Goal: Navigation & Orientation: Find specific page/section

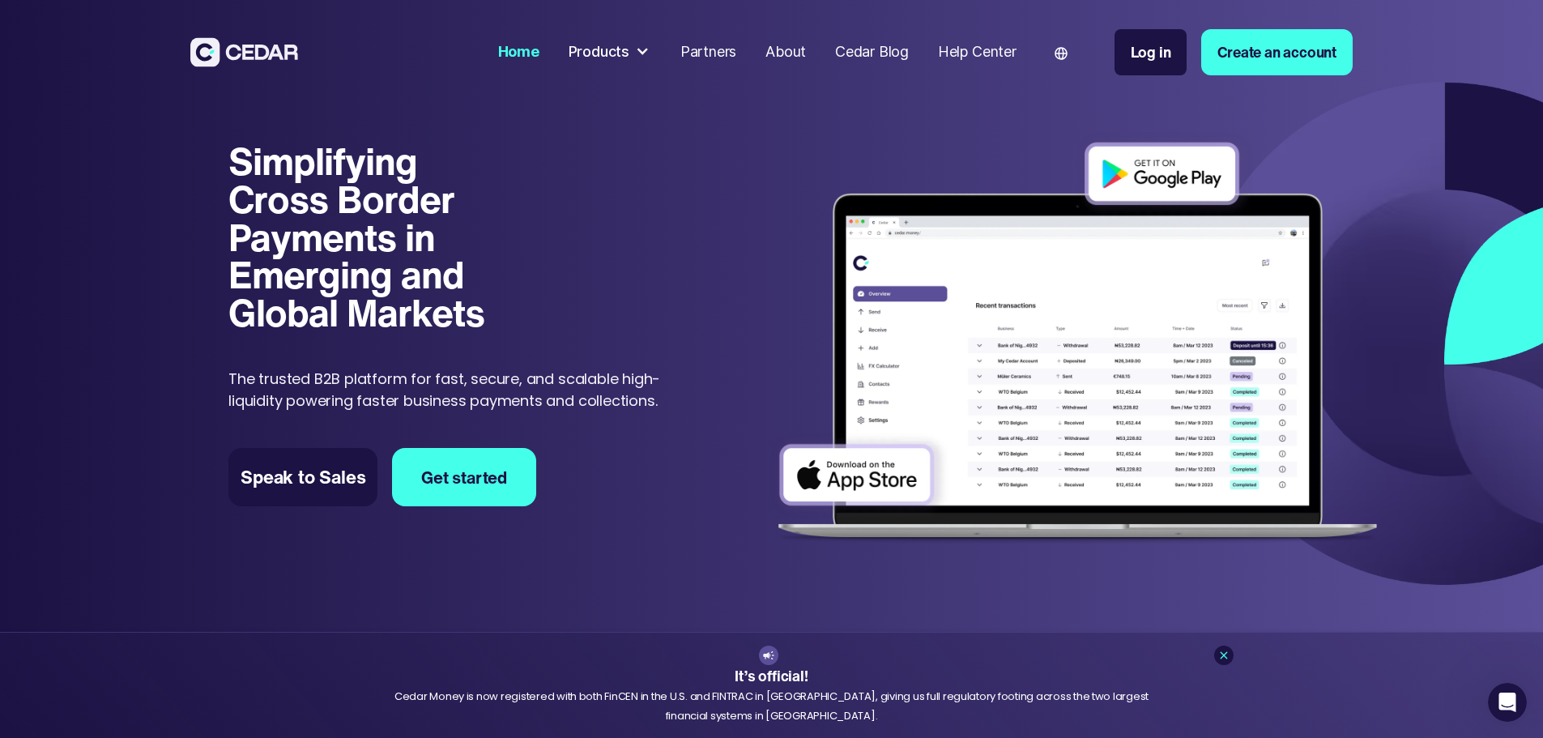
click at [629, 53] on div "Products" at bounding box center [599, 52] width 61 height 22
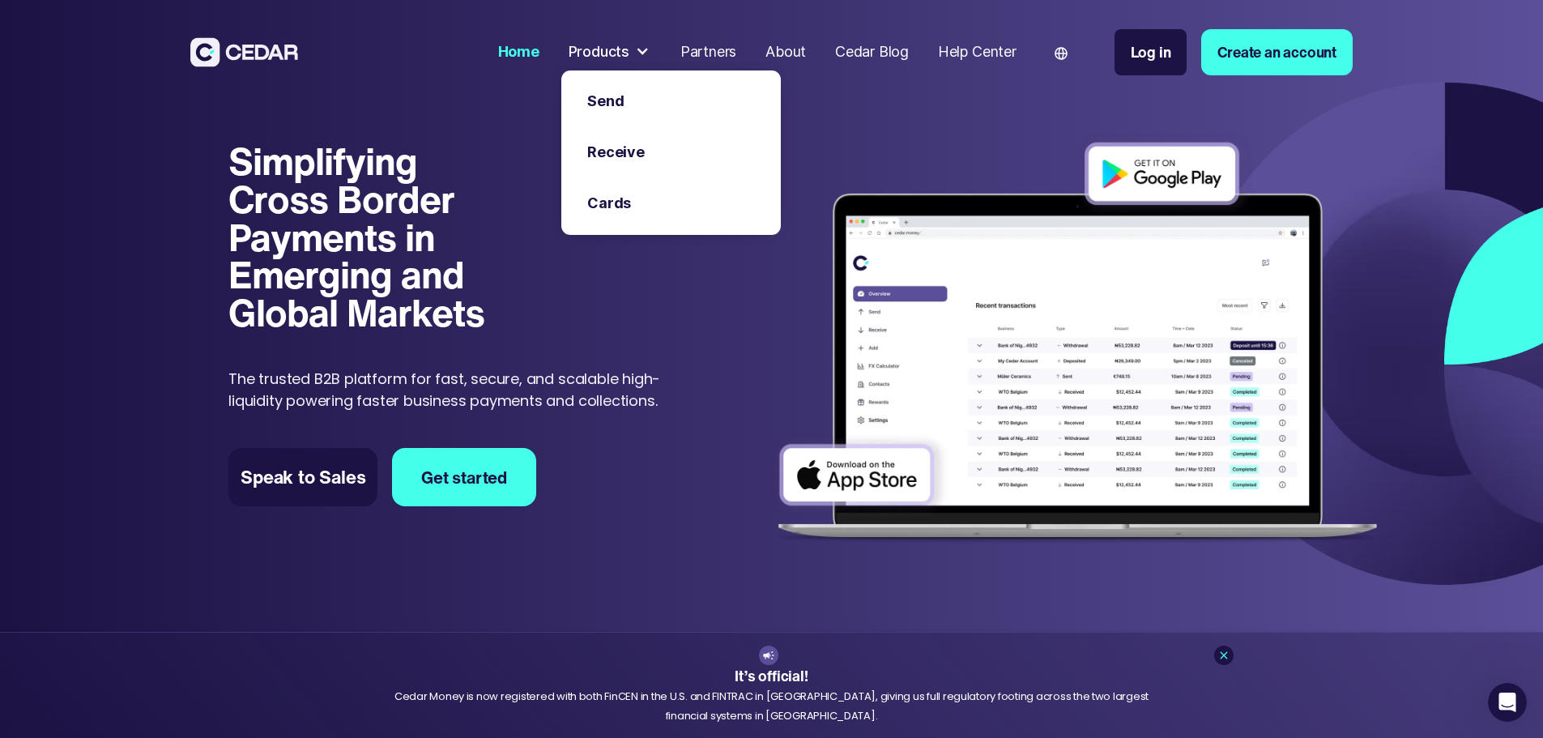
click at [736, 41] on div "Partners" at bounding box center [708, 52] width 56 height 22
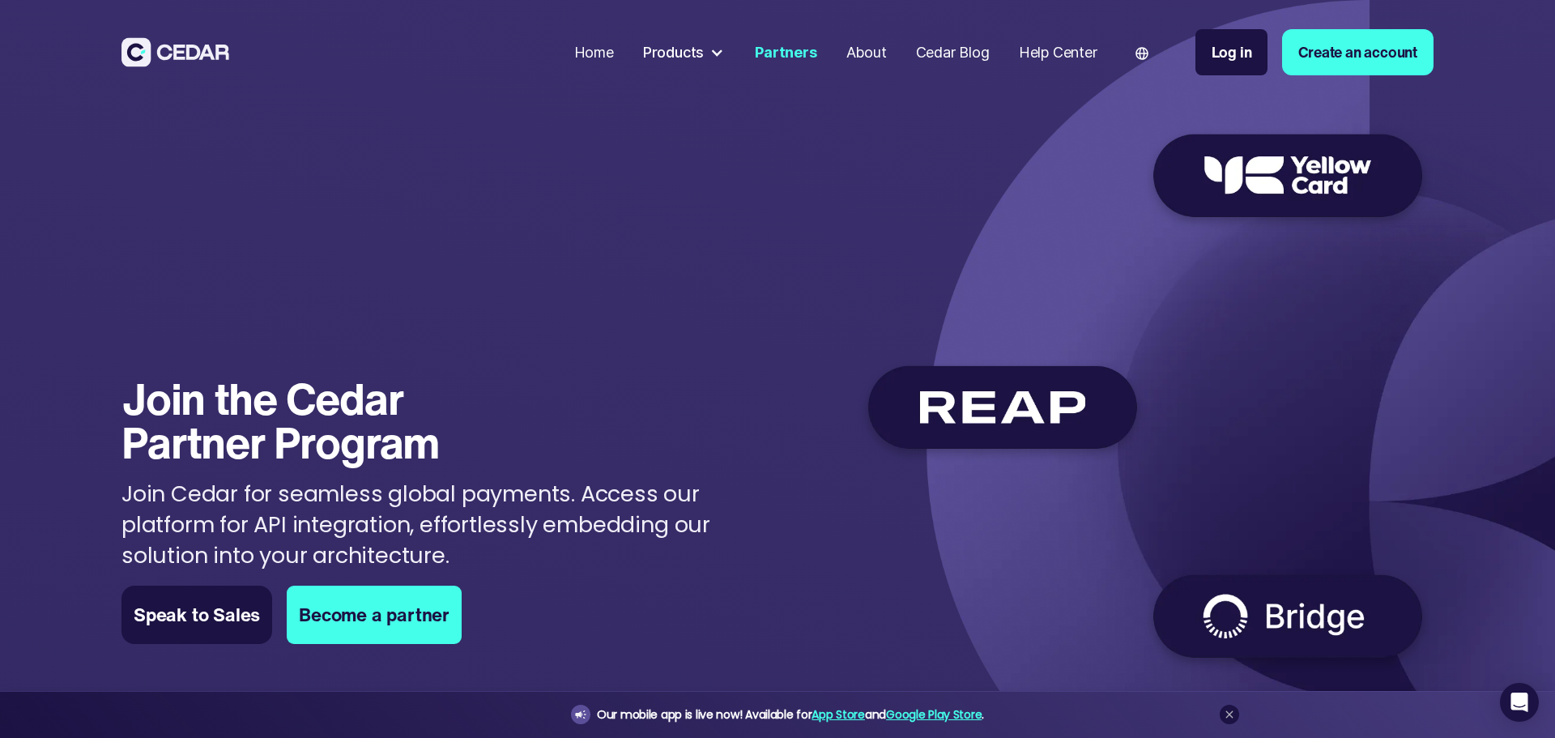
click at [593, 41] on div "Home" at bounding box center [594, 52] width 40 height 22
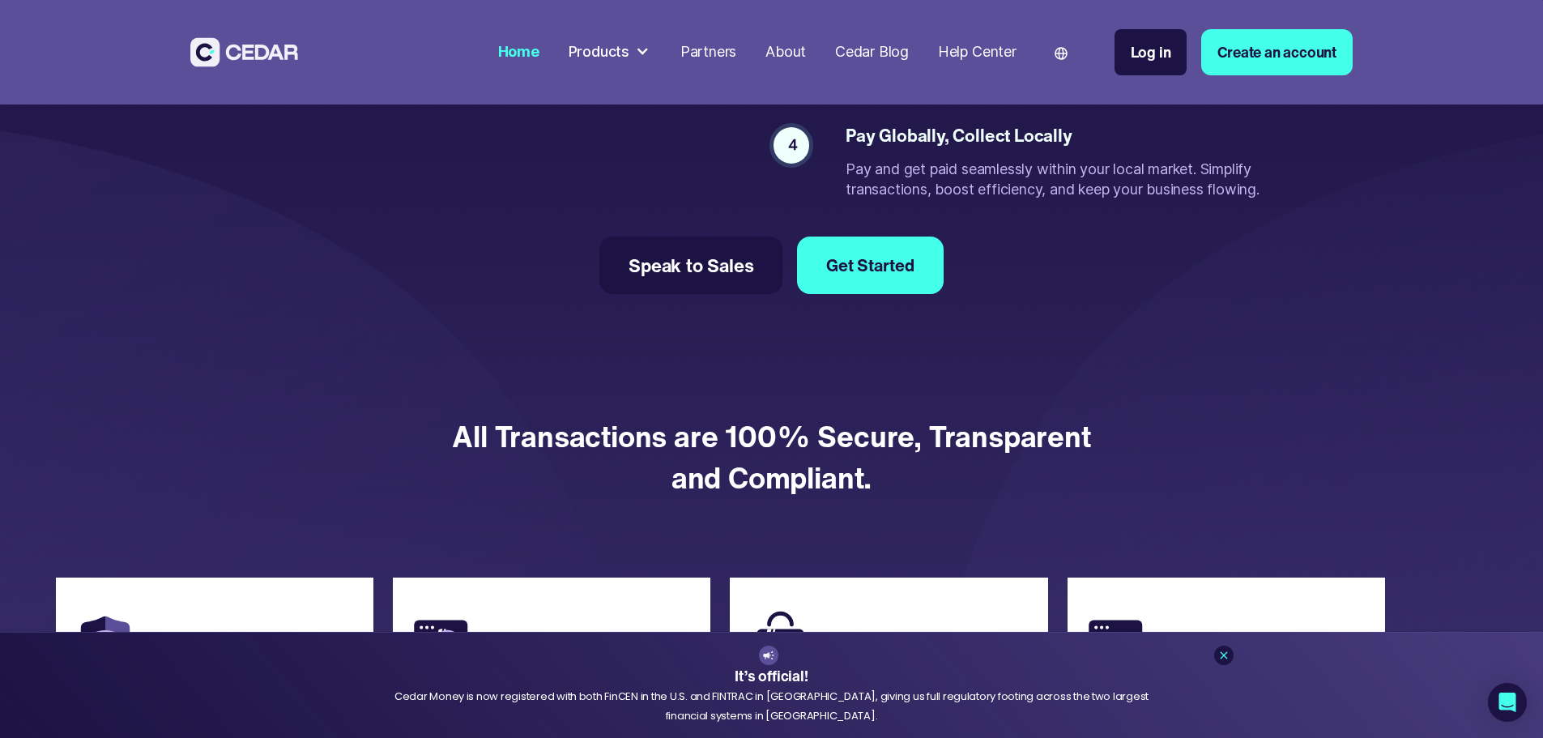
scroll to position [3344, 0]
